Goal: Information Seeking & Learning: Find contact information

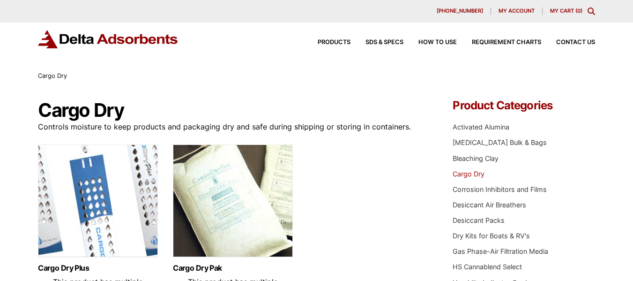
drag, startPoint x: 587, startPoint y: 41, endPoint x: 508, endPoint y: 6, distance: 86.2
click at [587, 41] on span "Contact Us" at bounding box center [575, 42] width 39 height 6
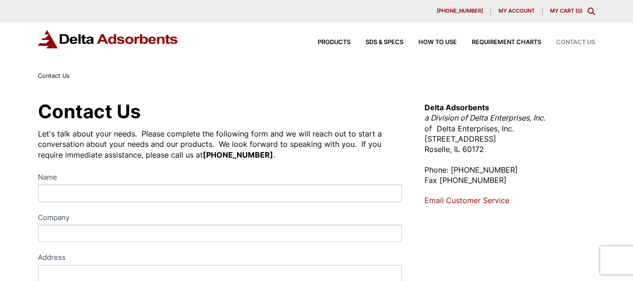
scroll to position [102, 0]
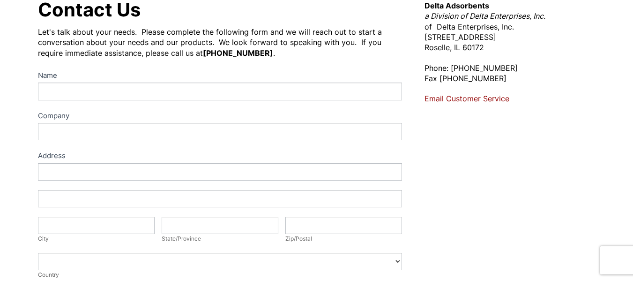
click at [500, 96] on link "Email Customer Service" at bounding box center [467, 98] width 85 height 9
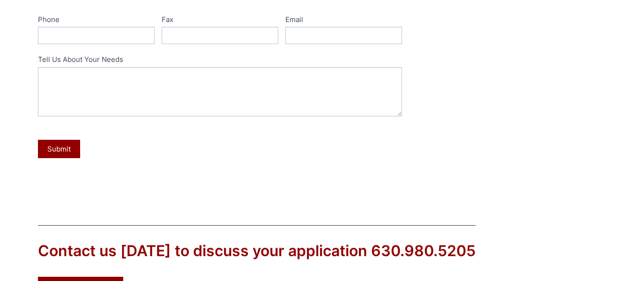
scroll to position [523, 0]
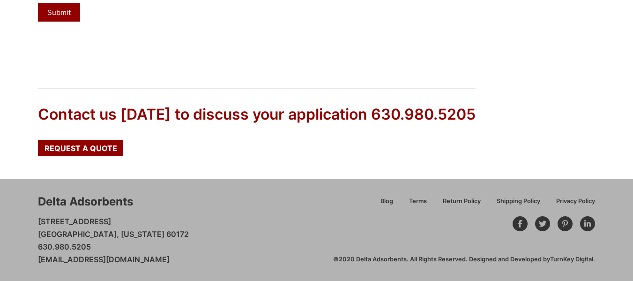
drag, startPoint x: 211, startPoint y: 263, endPoint x: 35, endPoint y: 264, distance: 176.2
click at [35, 264] on div "Delta Adsorbents [STREET_ADDRESS][US_STATE] 630.980.5205 [EMAIL_ADDRESS][DOMAIN…" at bounding box center [316, 230] width 633 height 102
copy link "[EMAIL_ADDRESS][DOMAIN_NAME]"
